Goal: Task Accomplishment & Management: Use online tool/utility

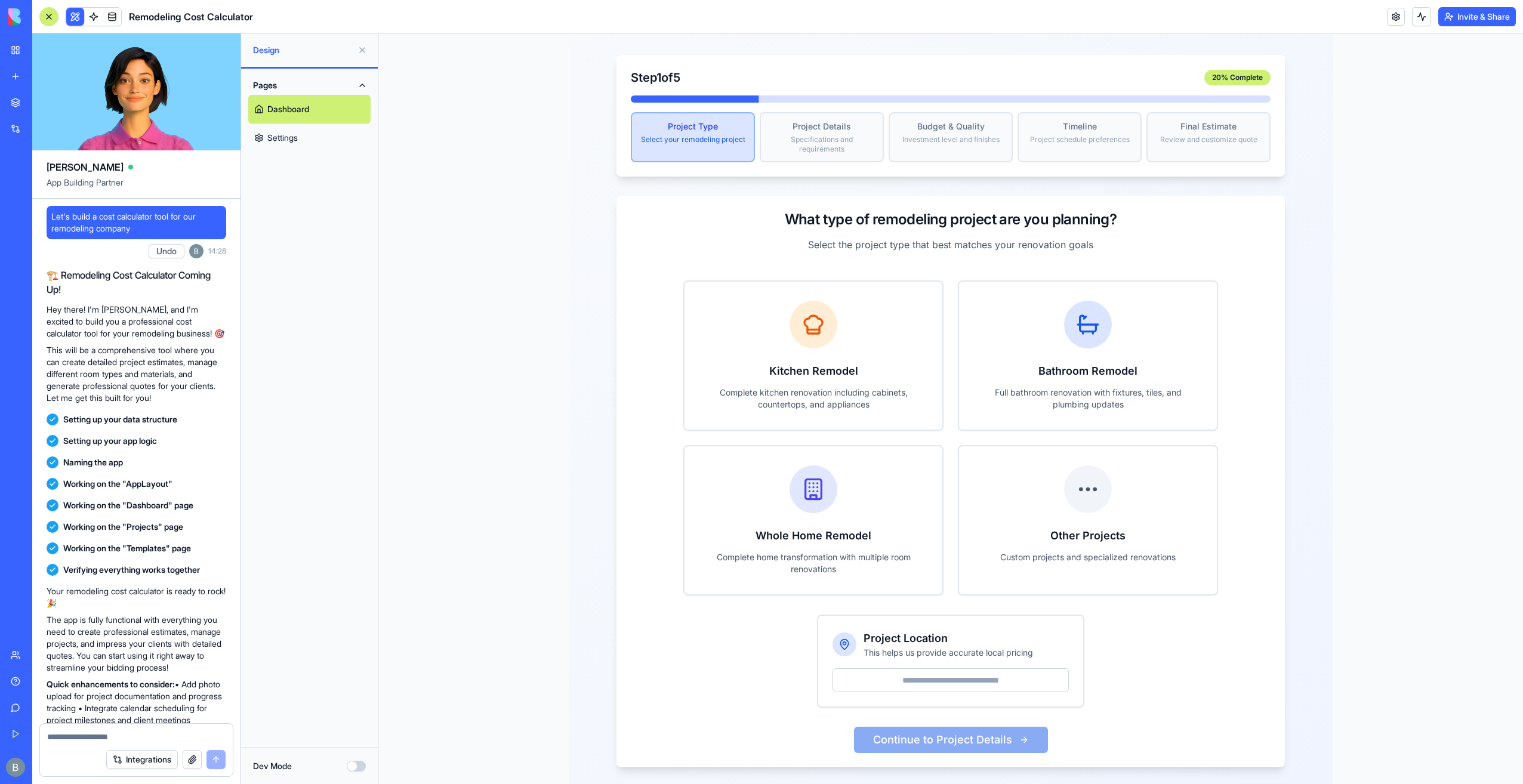
scroll to position [10588, 0]
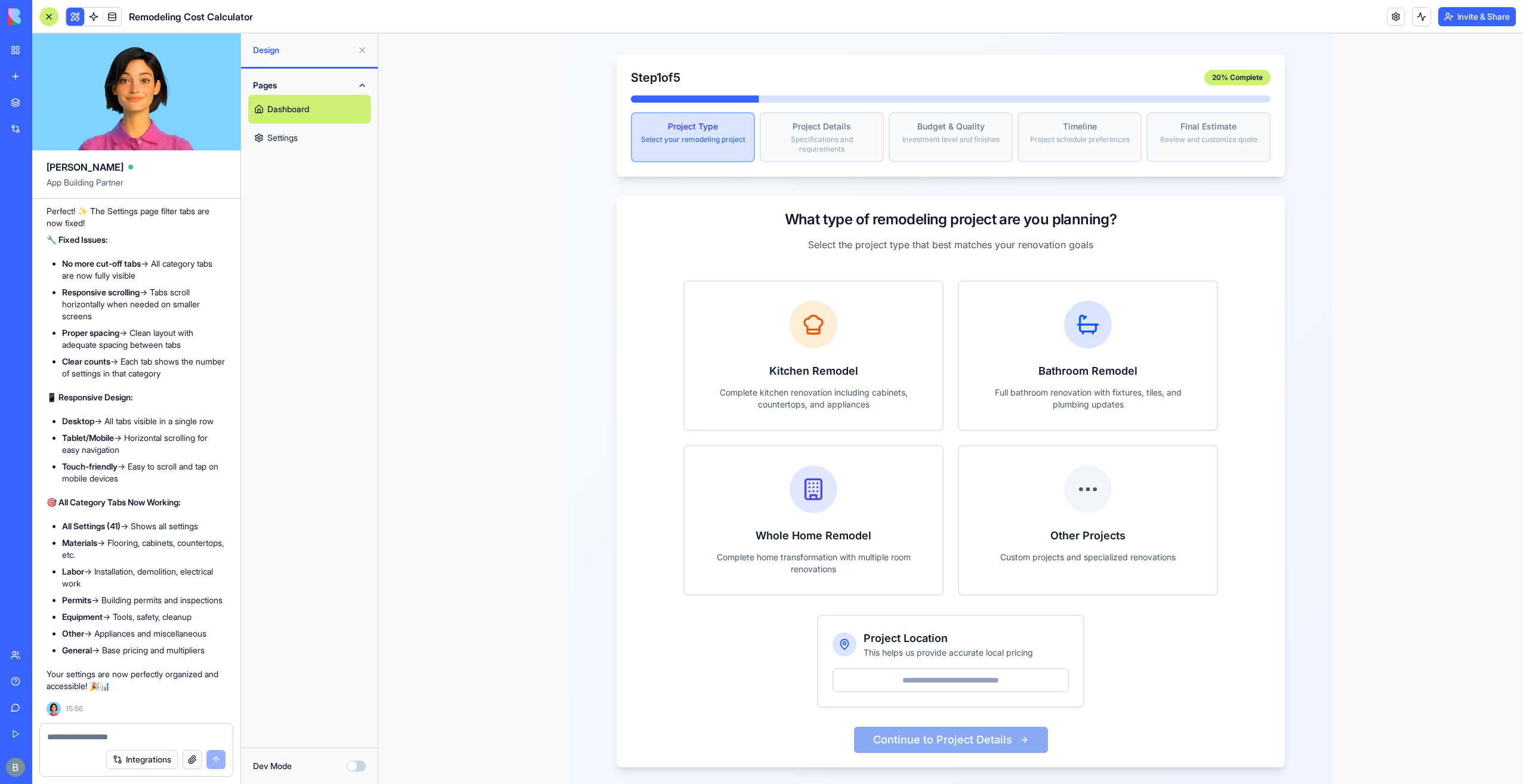
click at [305, 145] on link "Settings" at bounding box center [309, 137] width 122 height 28
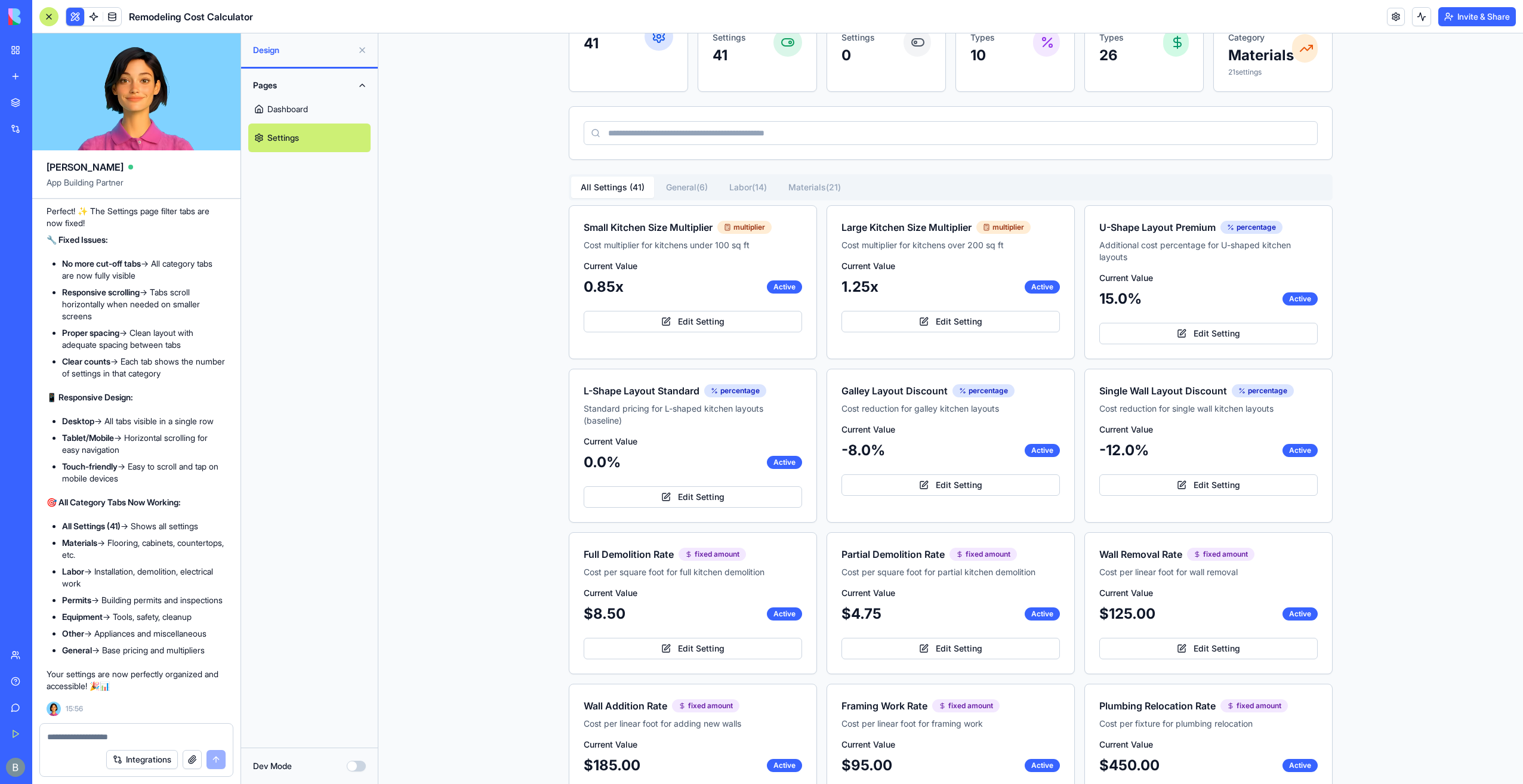
click at [297, 85] on button "Pages" at bounding box center [309, 85] width 122 height 20
click at [296, 85] on button "Pages" at bounding box center [309, 85] width 122 height 20
click at [299, 109] on link "Dashboard" at bounding box center [309, 109] width 122 height 28
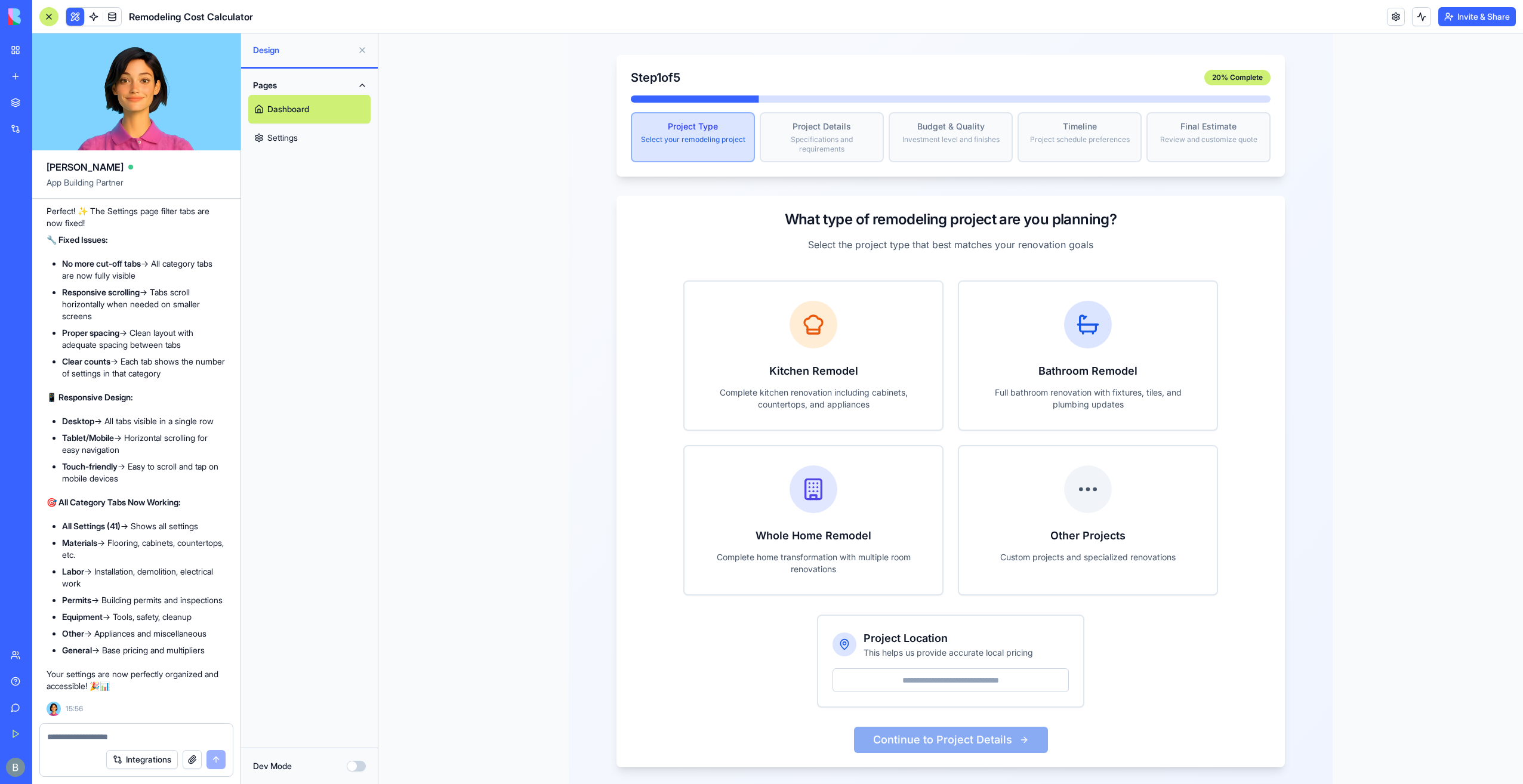
click at [141, 739] on textarea at bounding box center [136, 736] width 178 height 12
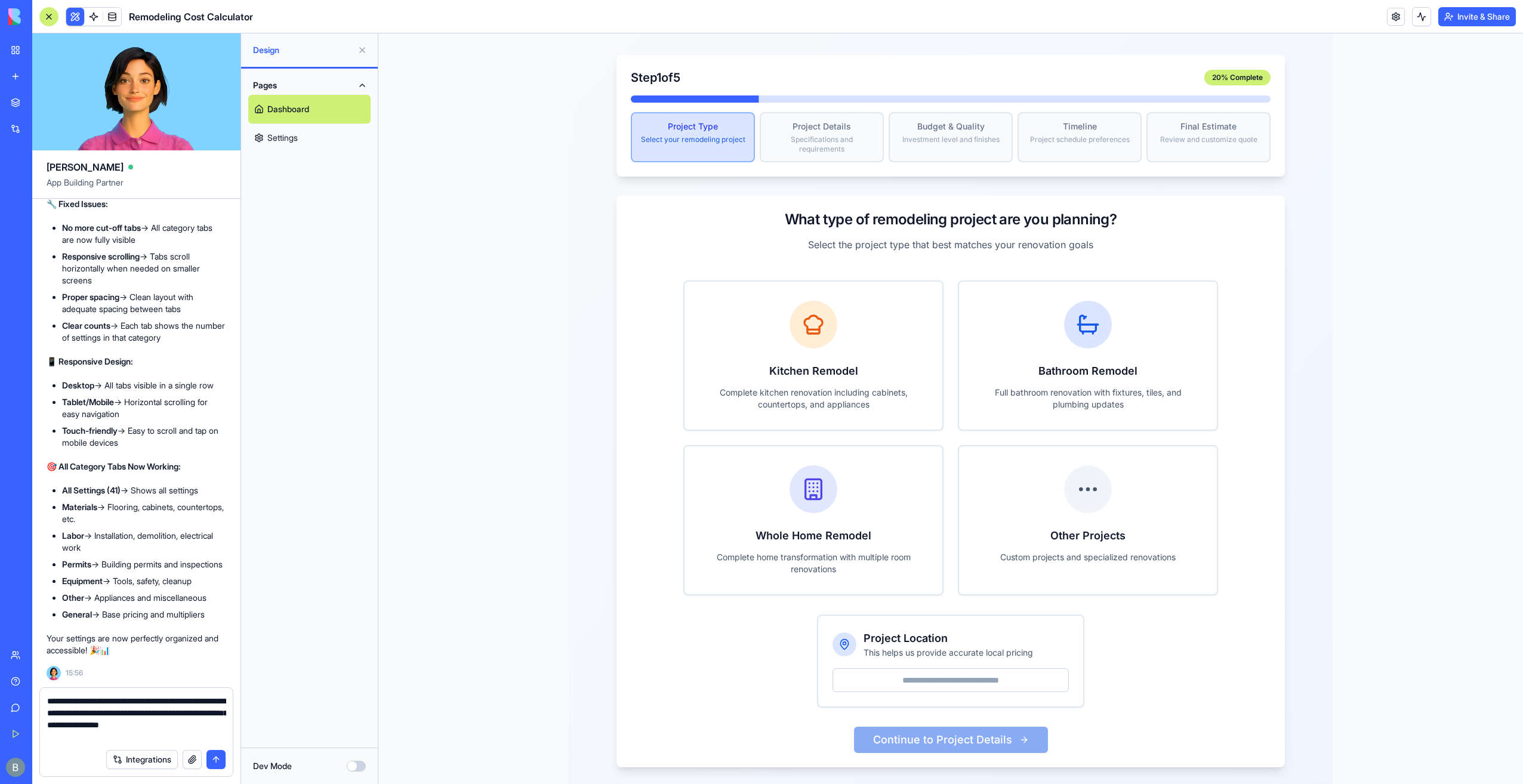
type textarea "**********"
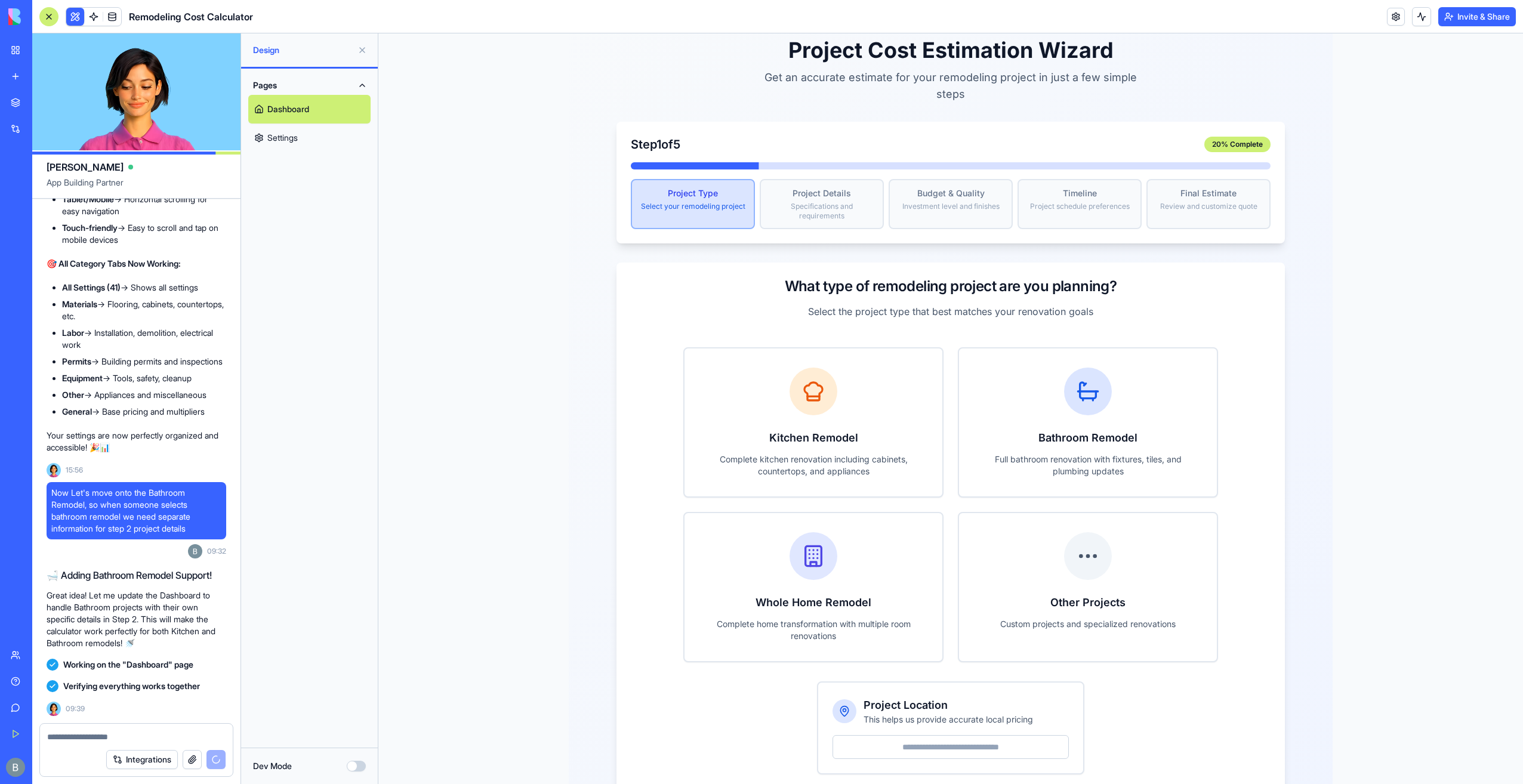
scroll to position [11560, 0]
